Goal: Task Accomplishment & Management: Manage account settings

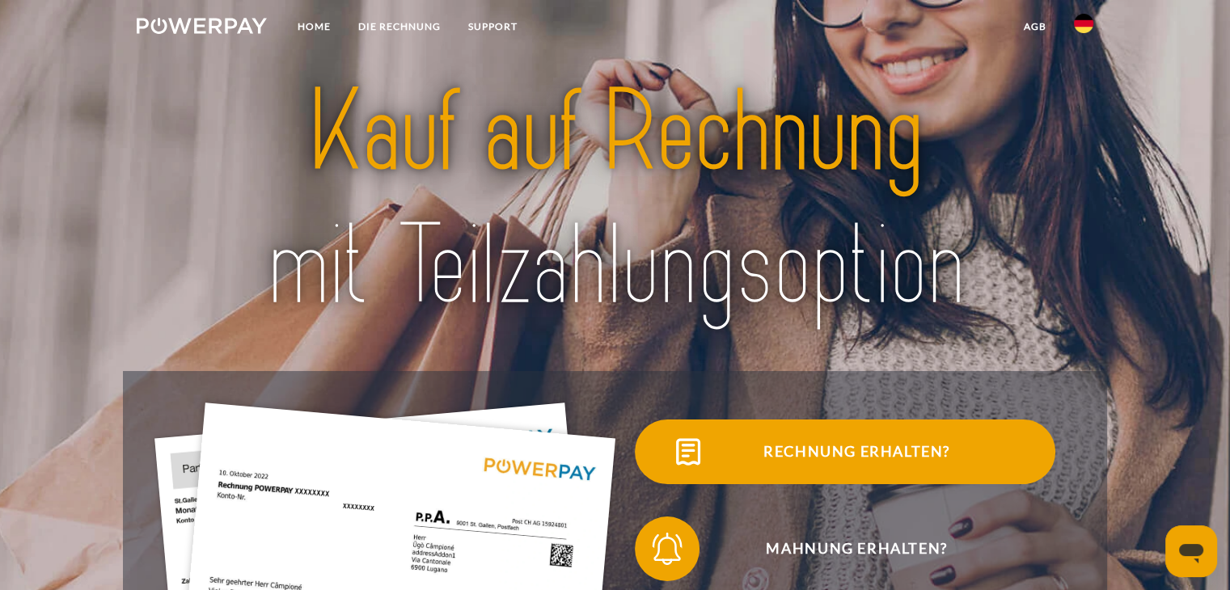
click at [844, 451] on span "Rechnung erhalten?" at bounding box center [856, 452] width 396 height 65
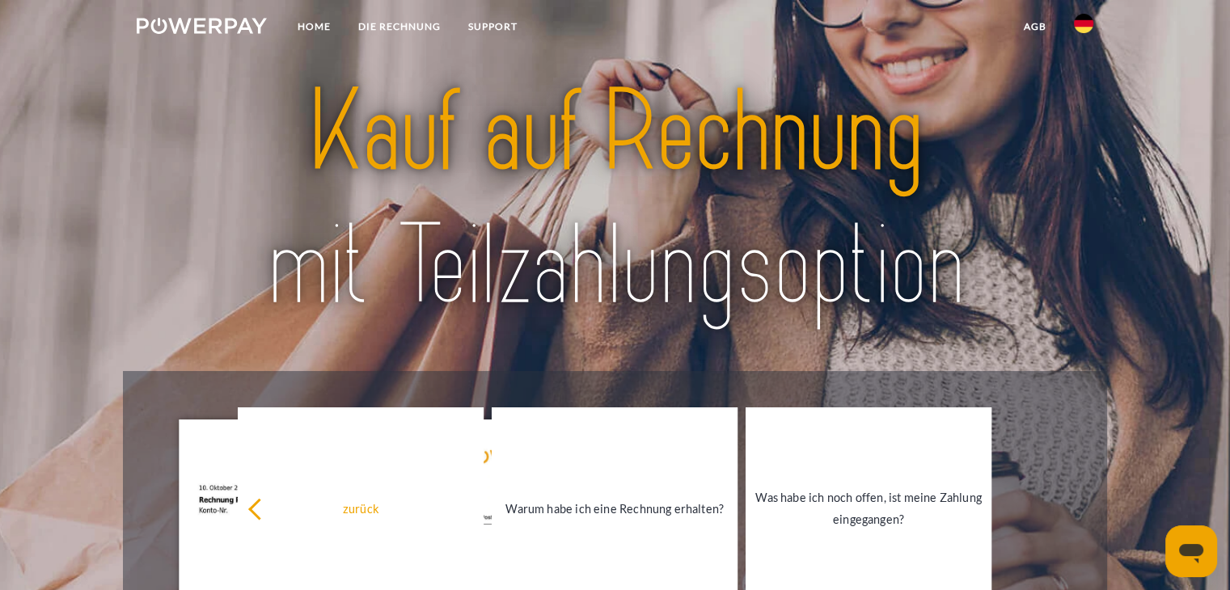
click at [222, 22] on img at bounding box center [202, 26] width 130 height 16
click at [301, 36] on link "Home" at bounding box center [314, 26] width 61 height 29
click at [188, 15] on link at bounding box center [202, 28] width 158 height 33
click at [315, 27] on link "Home" at bounding box center [314, 26] width 61 height 29
click at [402, 23] on link "DIE RECHNUNG" at bounding box center [400, 26] width 110 height 29
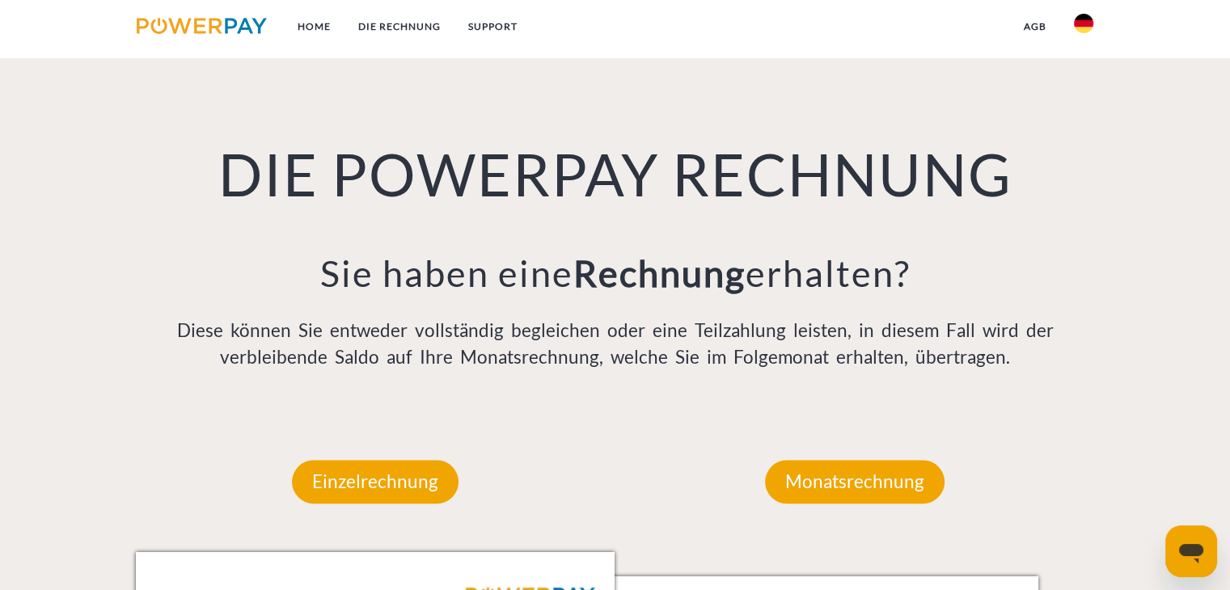
scroll to position [1132, 0]
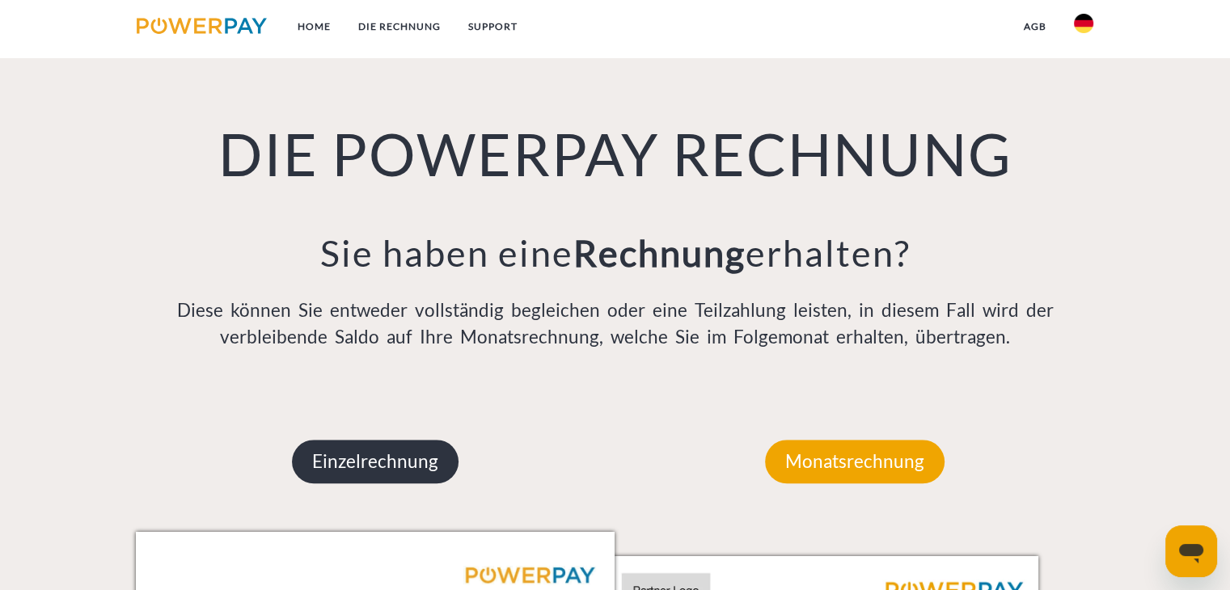
click at [401, 460] on p "Einzelrechnung" at bounding box center [375, 462] width 167 height 44
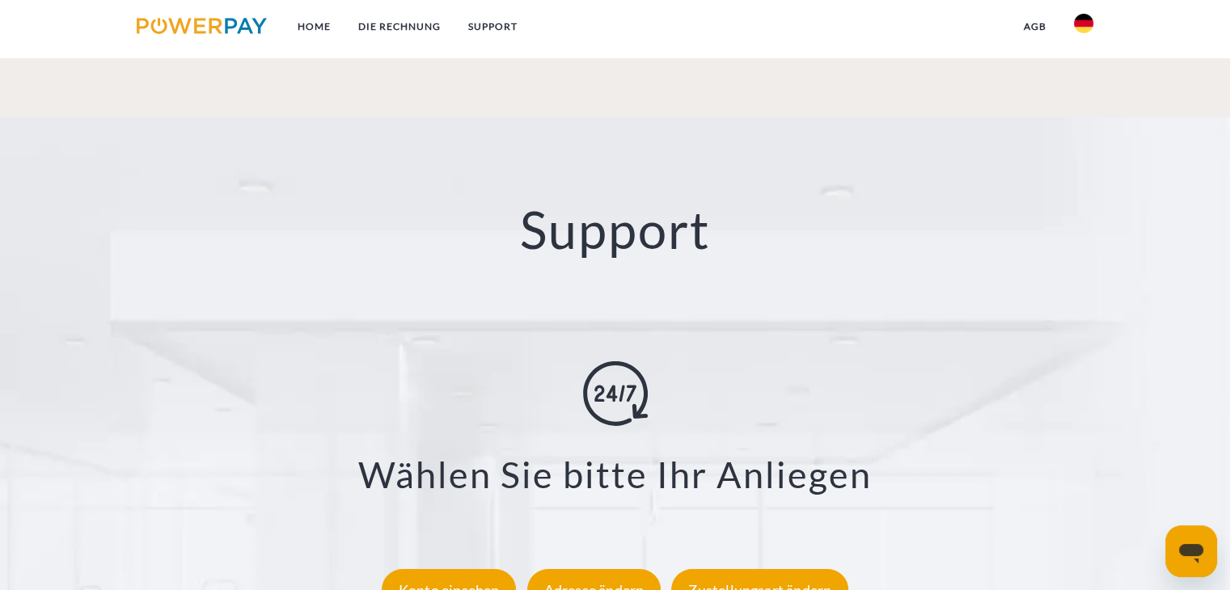
scroll to position [3074, 0]
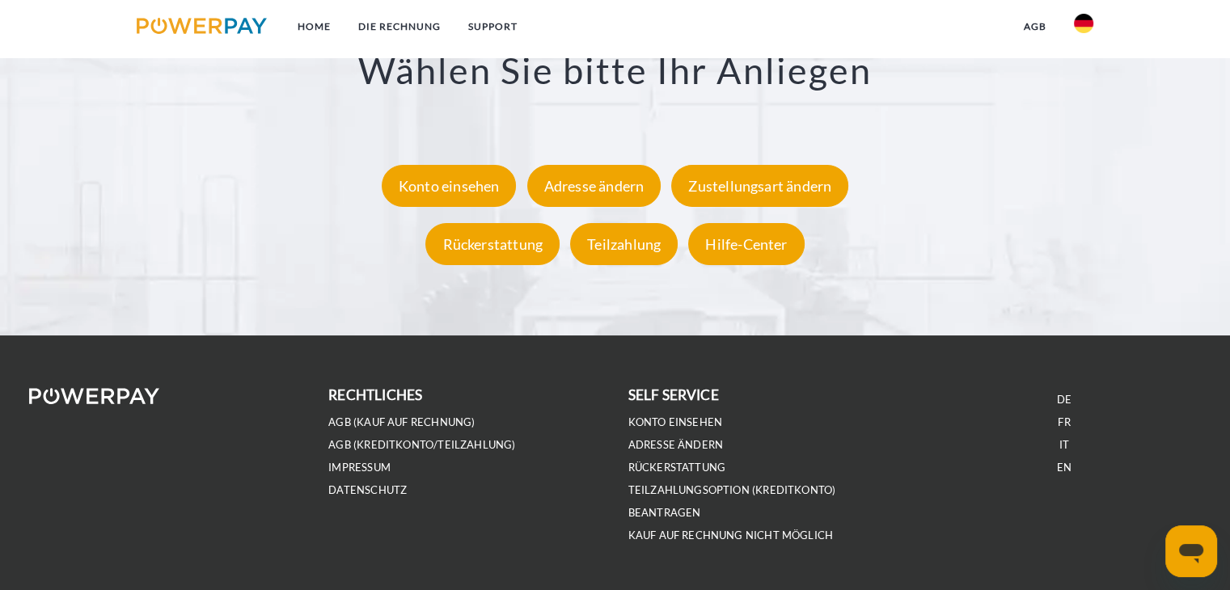
click at [485, 210] on div "**********" at bounding box center [615, 114] width 1067 height 316
click at [480, 188] on div "Konto einsehen" at bounding box center [449, 186] width 135 height 42
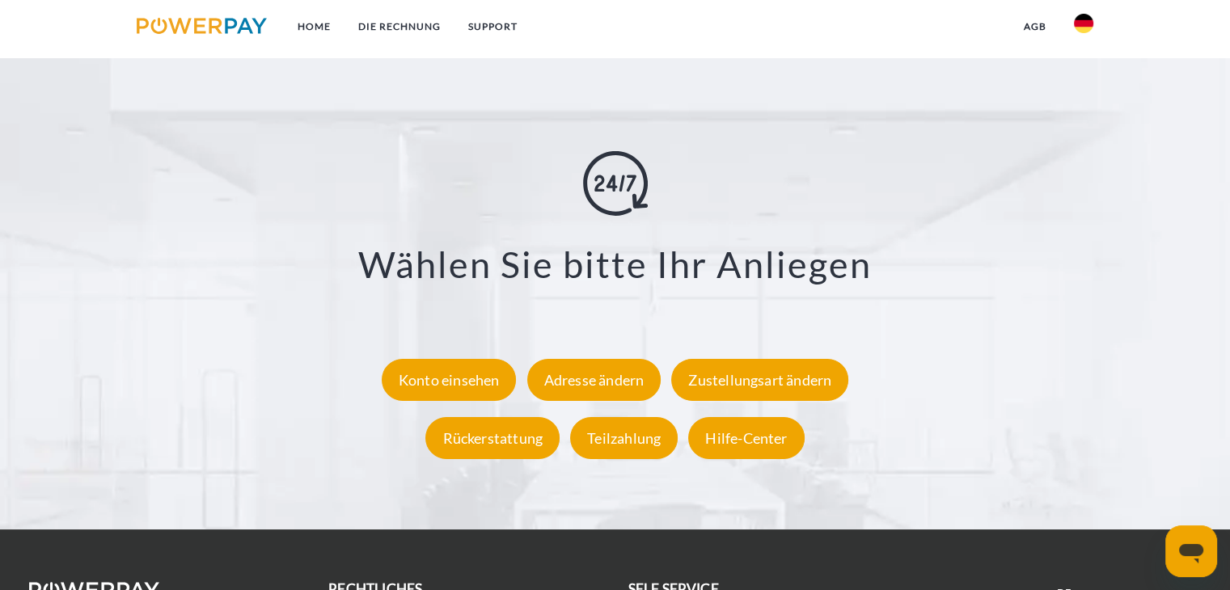
scroll to position [3117, 0]
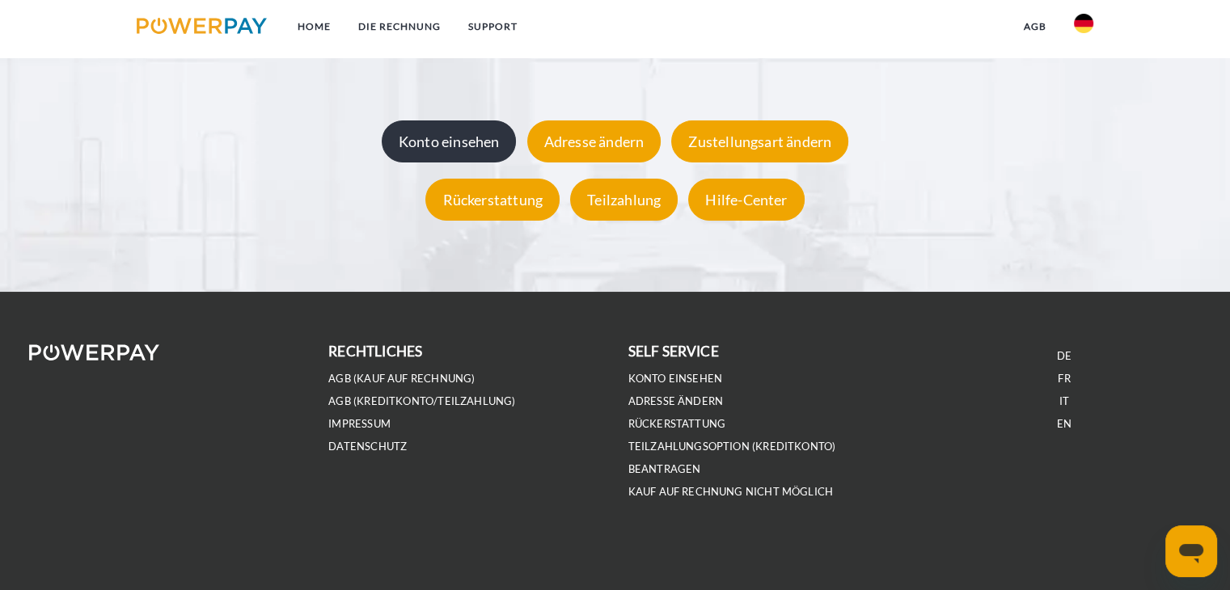
click at [447, 135] on div "Konto einsehen" at bounding box center [449, 142] width 135 height 42
